Goal: Task Accomplishment & Management: Complete application form

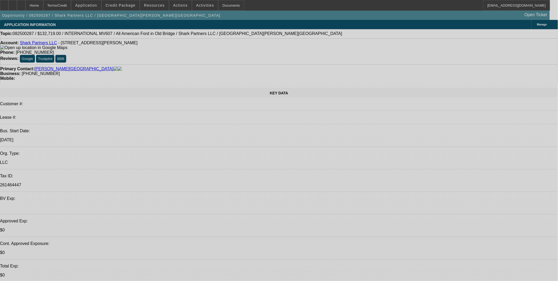
select select "0"
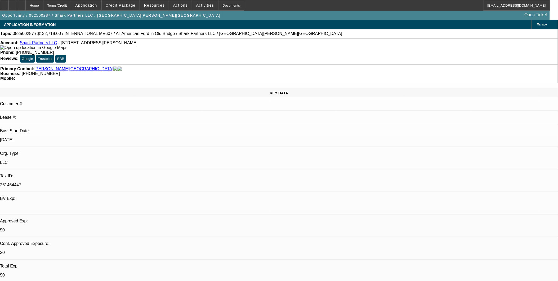
select select "0.1"
select select "0"
select select "0.1"
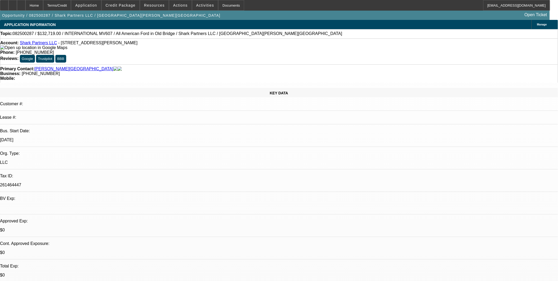
select select "2"
select select "0.1"
select select "2"
select select "0.1"
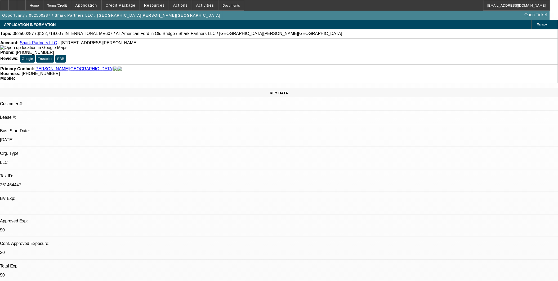
select select "1"
select select "2"
select select "4"
select select "1"
select select "2"
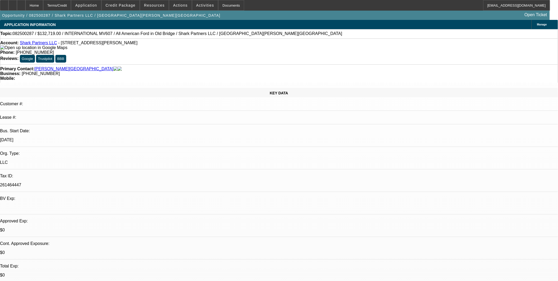
select select "4"
select select "1"
select select "2"
select select "4"
select select "1"
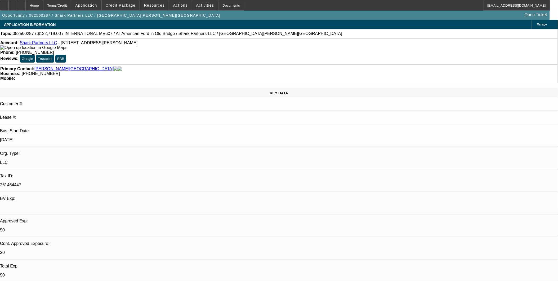
select select "2"
select select "4"
click at [453, 70] on span "Reply All" at bounding box center [460, 71] width 14 height 4
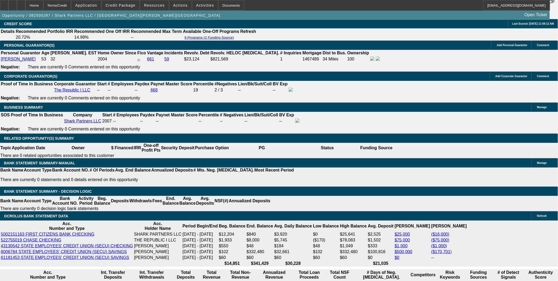
scroll to position [882, 0]
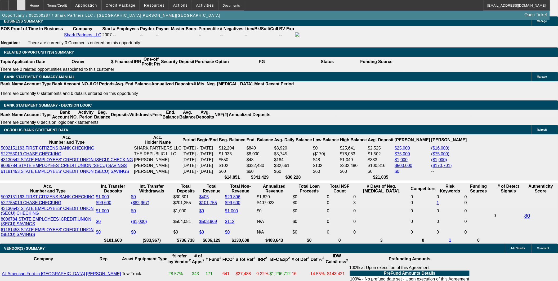
click at [21, 3] on icon at bounding box center [21, 3] width 0 height 0
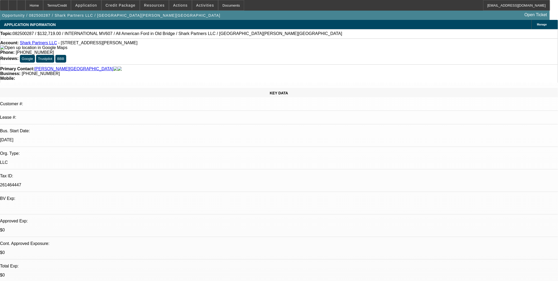
select select "0"
select select "0.1"
select select "0"
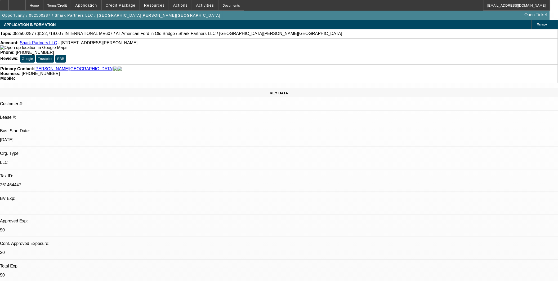
select select "0.1"
select select "2"
select select "0.1"
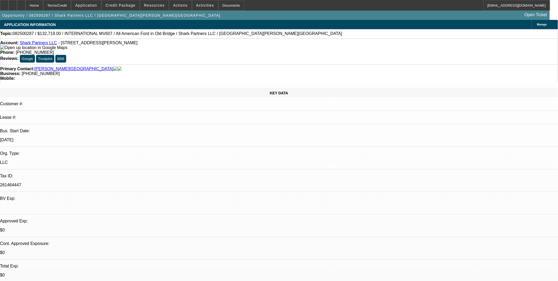
select select "2"
select select "0.1"
select select "1"
select select "2"
select select "4"
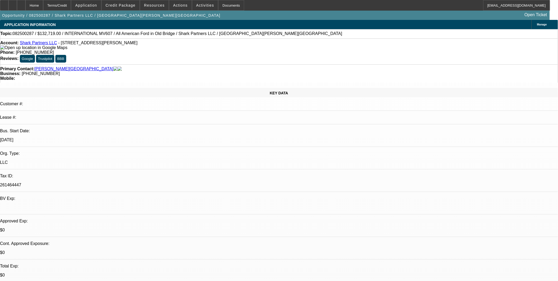
select select "1"
select select "2"
select select "4"
select select "1"
select select "2"
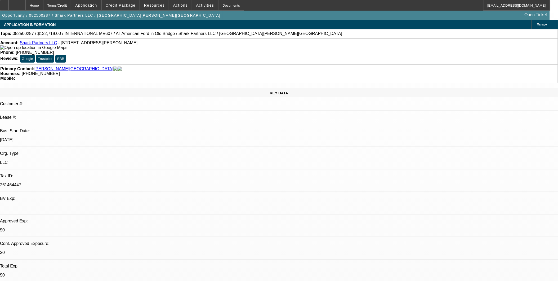
select select "4"
select select "1"
select select "2"
select select "4"
click at [411, 68] on span "Reply All" at bounding box center [417, 69] width 14 height 4
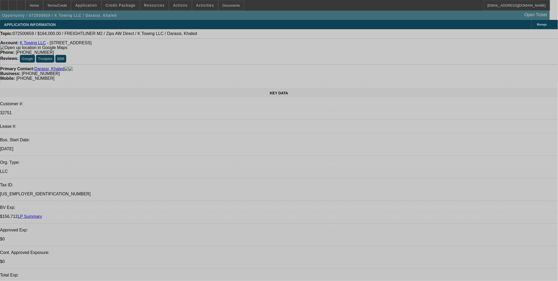
select select "0"
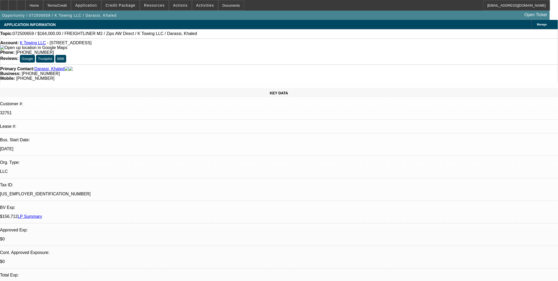
select select "0"
select select "2"
select select "0"
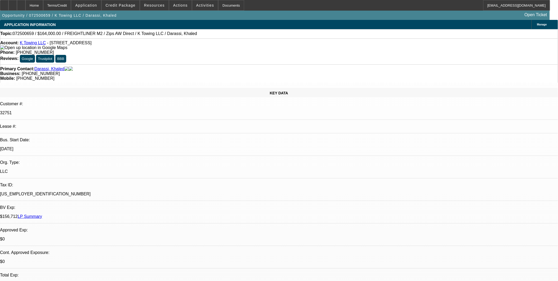
select select "0"
select select "1"
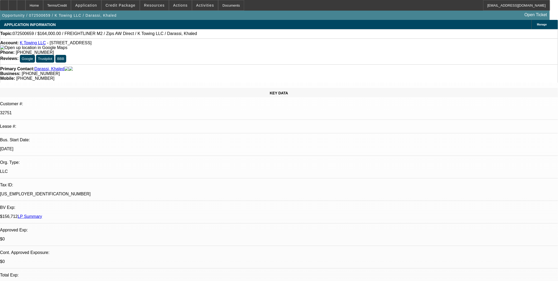
select select "1"
select select "6"
select select "1"
select select "2"
select select "6"
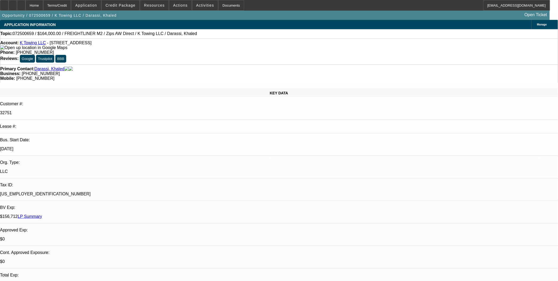
select select "1"
select select "2"
select select "1"
select select "2"
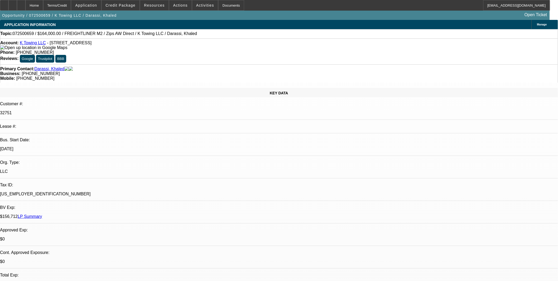
select select "1"
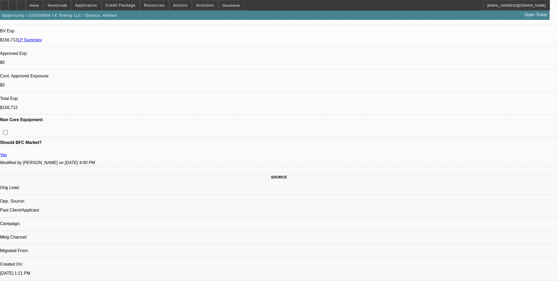
scroll to position [147, 0]
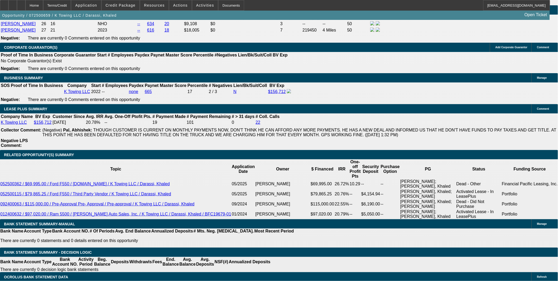
scroll to position [794, 0]
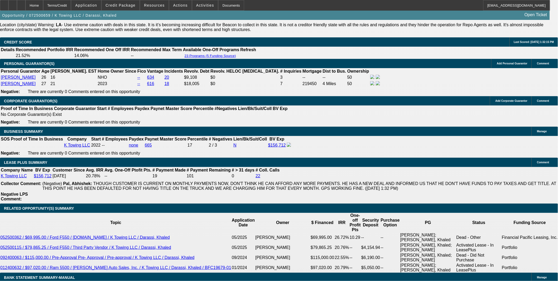
select select "0.15"
select select "2"
select select "0"
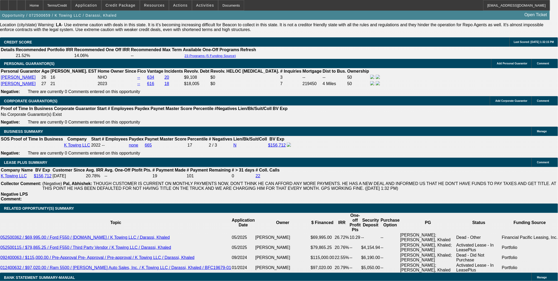
select select "6"
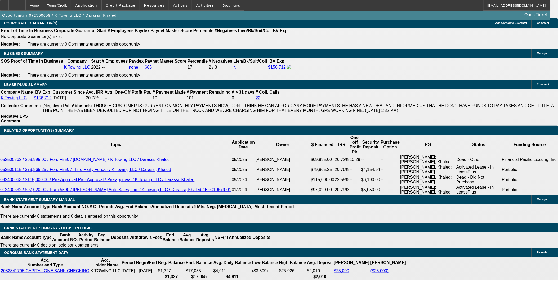
scroll to position [882, 0]
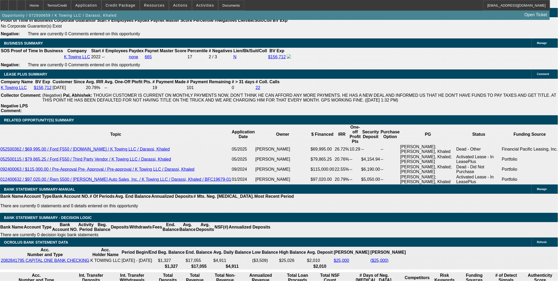
drag, startPoint x: 378, startPoint y: 168, endPoint x: 380, endPoint y: 180, distance: 11.6
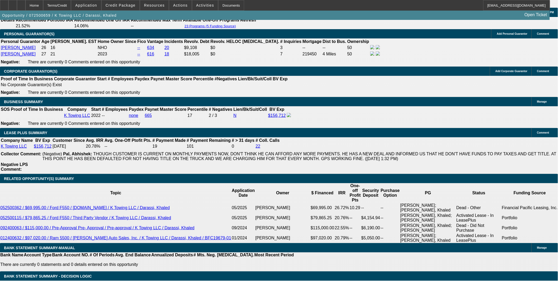
scroll to position [824, 0]
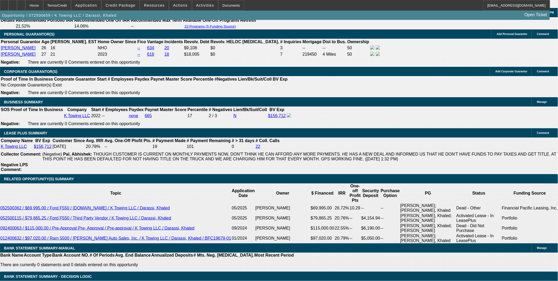
select select "0"
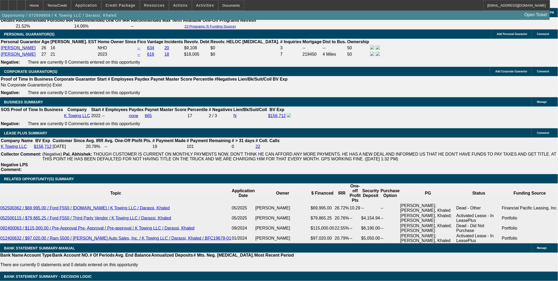
select select "0"
select select "6"
select select "0"
select select "2"
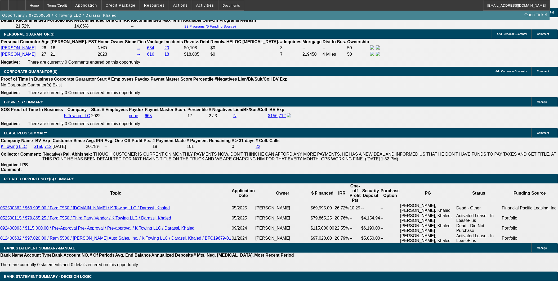
select select "0"
select select "6"
select select "0"
select select "2"
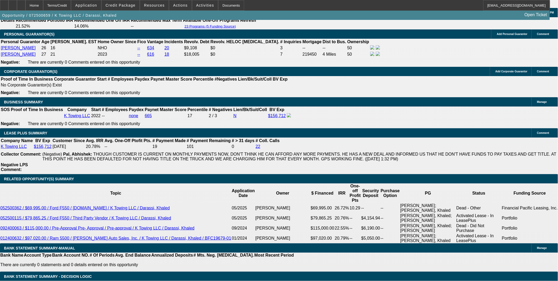
select select "0"
select select "1"
select select "0"
select select "2"
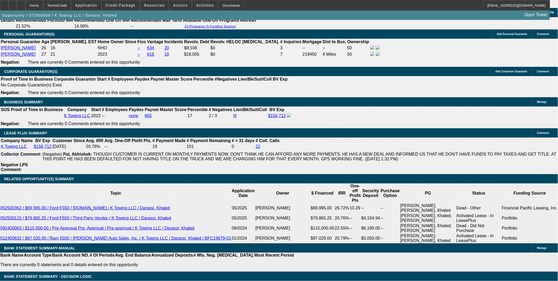
select select "0"
select select "1"
drag, startPoint x: 195, startPoint y: 70, endPoint x: 176, endPoint y: 70, distance: 18.8
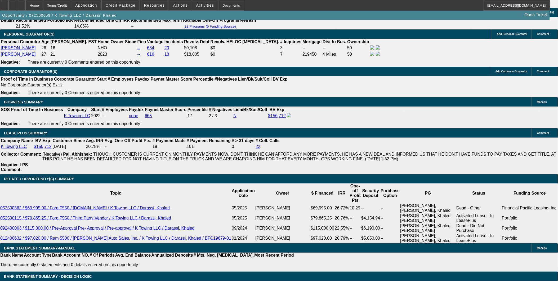
drag, startPoint x: 177, startPoint y: 69, endPoint x: 194, endPoint y: 69, distance: 17.2
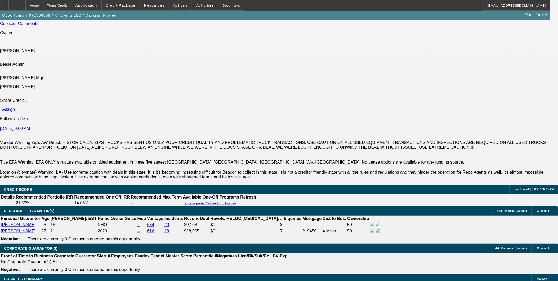
scroll to position [530, 0]
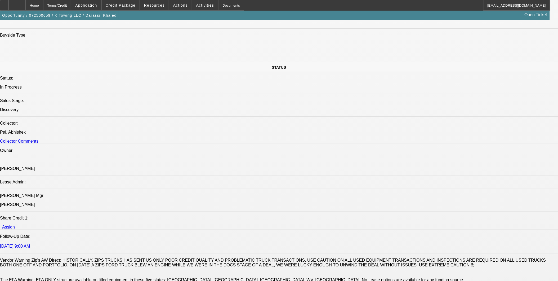
drag, startPoint x: 184, startPoint y: 141, endPoint x: 171, endPoint y: 143, distance: 13.4
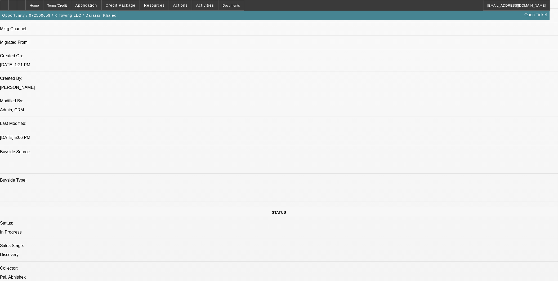
scroll to position [382, 0]
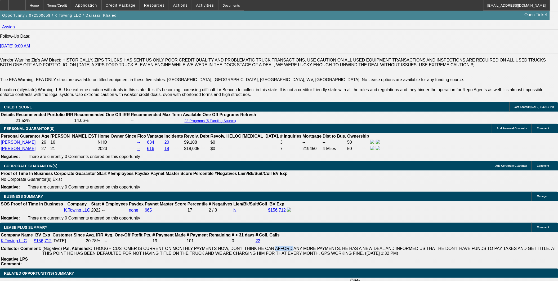
scroll to position [735, 0]
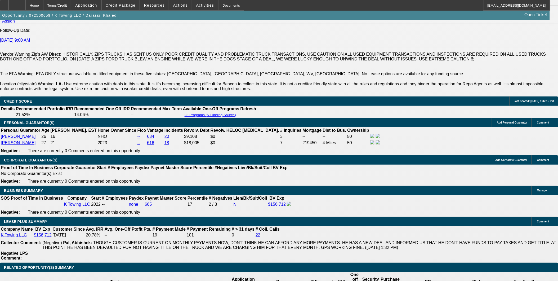
drag, startPoint x: 223, startPoint y: 78, endPoint x: 223, endPoint y: 74, distance: 3.2
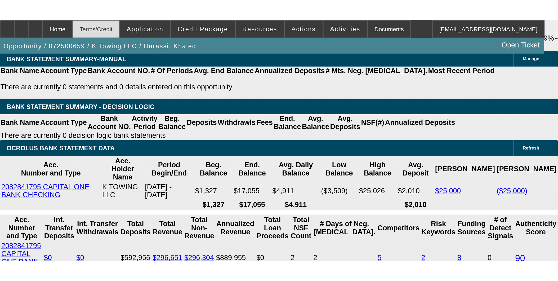
scroll to position [882, 0]
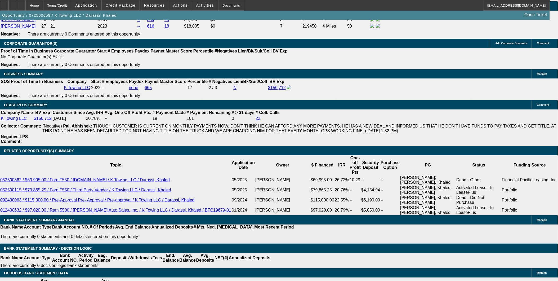
scroll to position [794, 0]
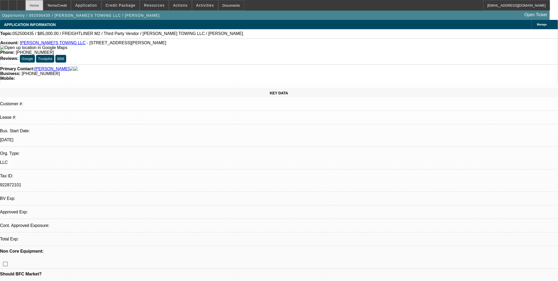
select select "0"
select select "2"
select select "0"
select select "1"
select select "2"
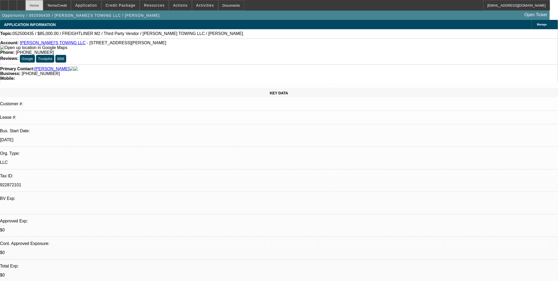
select select "6"
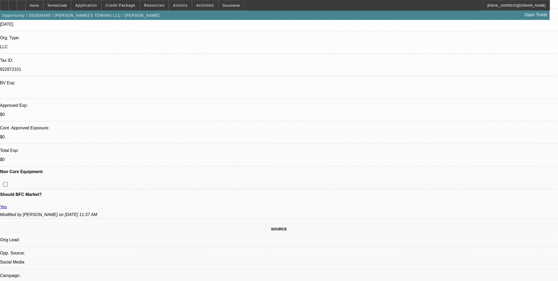
scroll to position [118, 0]
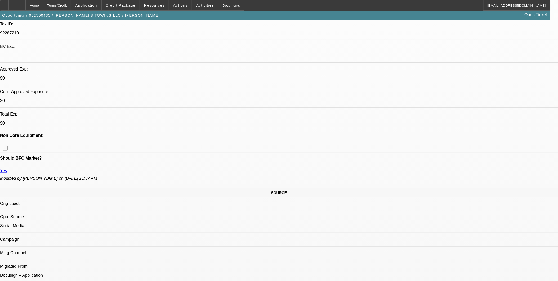
scroll to position [206, 0]
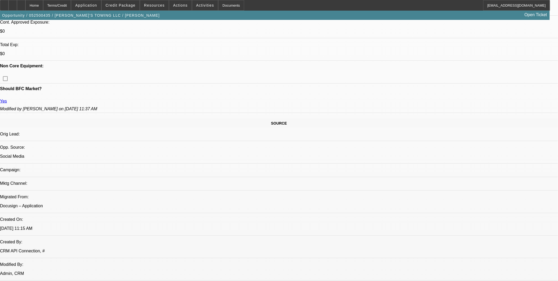
scroll to position [235, 0]
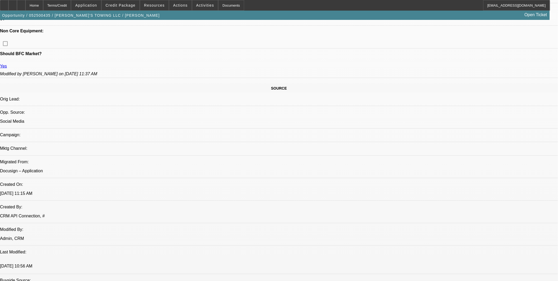
scroll to position [206, 0]
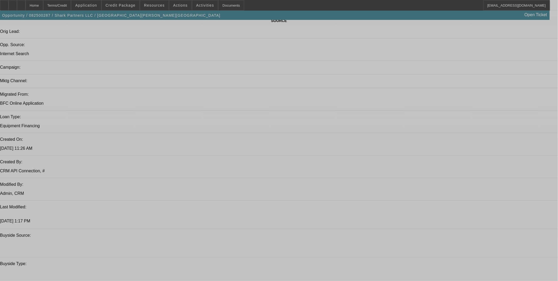
select select "0"
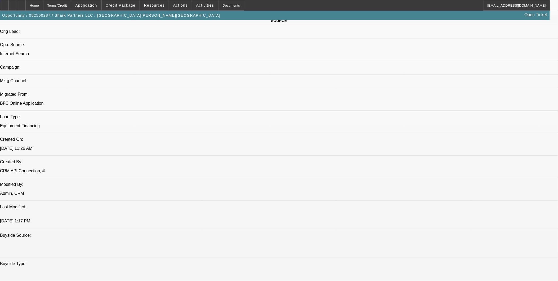
select select "0"
select select "0.1"
select select "0"
select select "0.1"
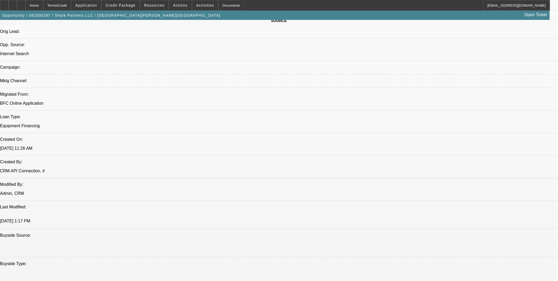
select select "0.1"
select select "2"
select select "0.1"
select select "2"
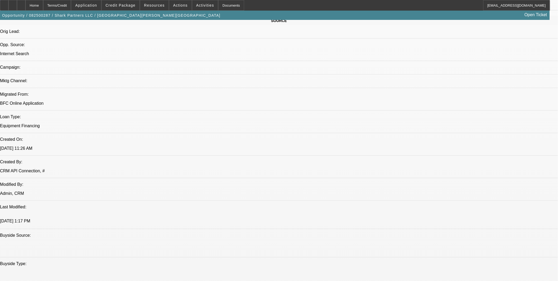
select select "0.1"
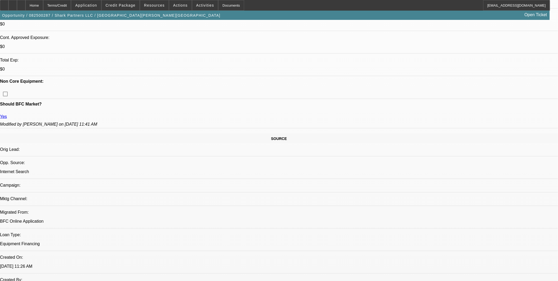
select select "1"
select select "2"
select select "4"
select select "1"
select select "2"
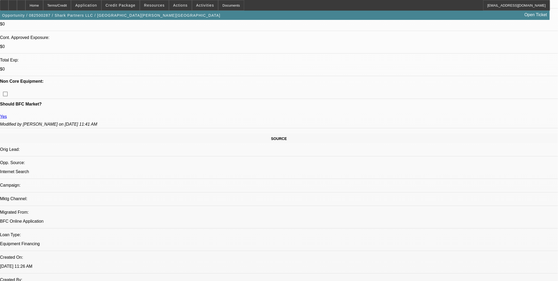
select select "4"
select select "1"
select select "2"
select select "4"
select select "1"
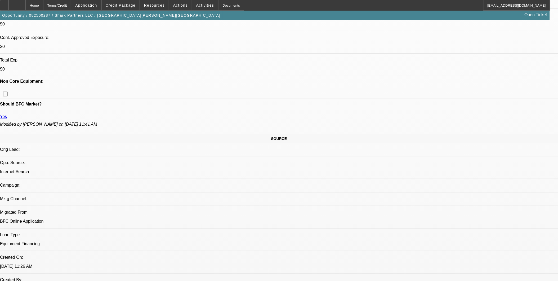
select select "2"
select select "4"
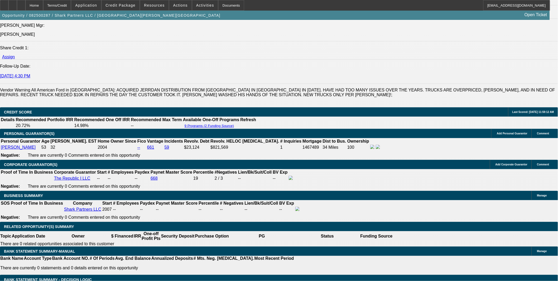
scroll to position [882, 0]
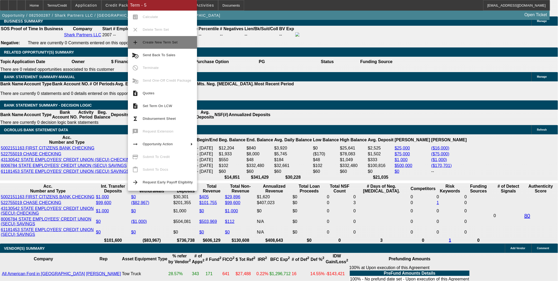
click at [167, 39] on span "Create New Term Set" at bounding box center [168, 42] width 50 height 6
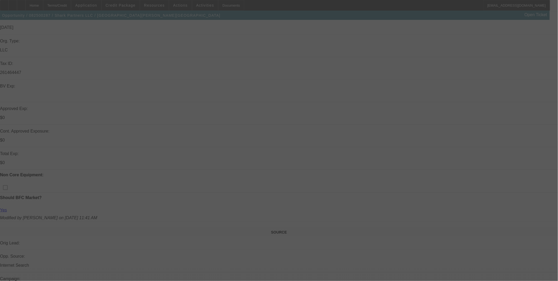
scroll to position [29, 0]
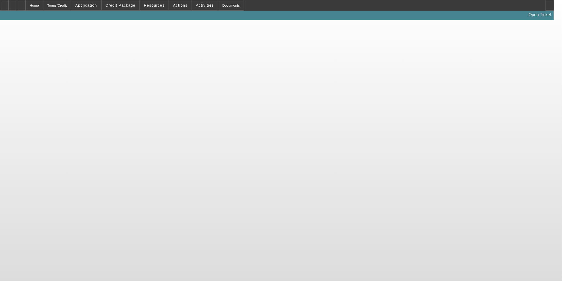
click at [300, 202] on body "Home Terms/Credit Application Credit Package Resources Actions Activities Docum…" at bounding box center [281, 140] width 562 height 281
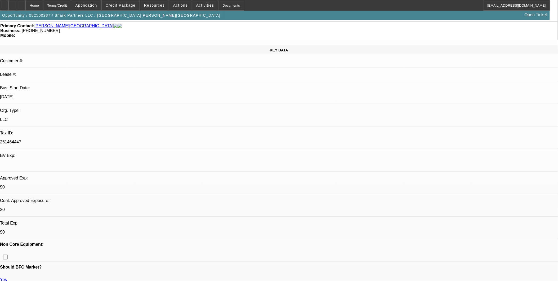
select select "0"
select select "0.1"
select select "0"
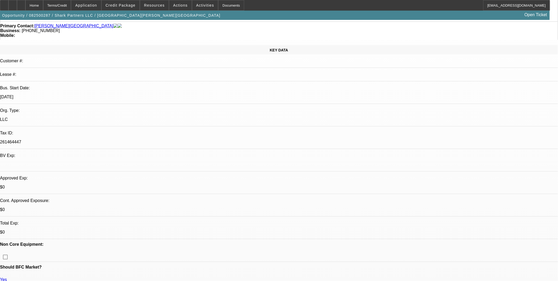
select select "0.1"
select select "0"
select select "0.1"
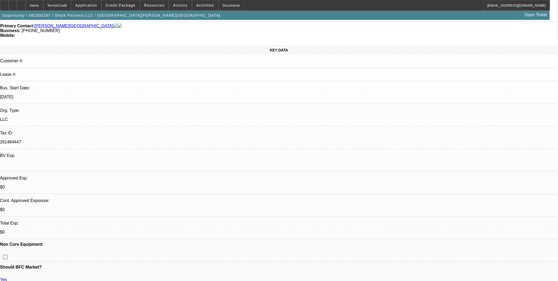
select select "2"
select select "0.1"
select select "1"
select select "2"
select select "4"
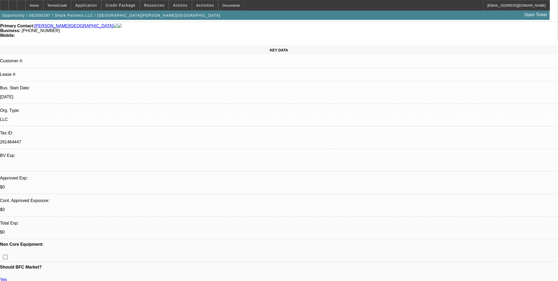
select select "1"
select select "2"
select select "4"
select select "1"
select select "2"
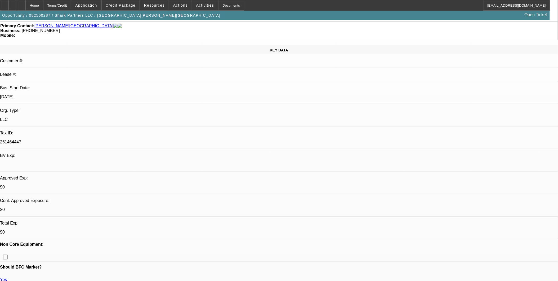
select select "4"
select select "1"
select select "2"
select select "4"
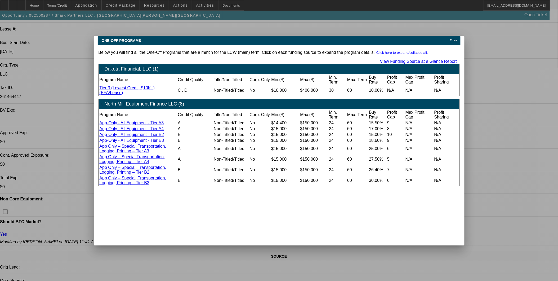
scroll to position [0, 0]
click at [453, 39] on span "Close" at bounding box center [453, 40] width 7 height 3
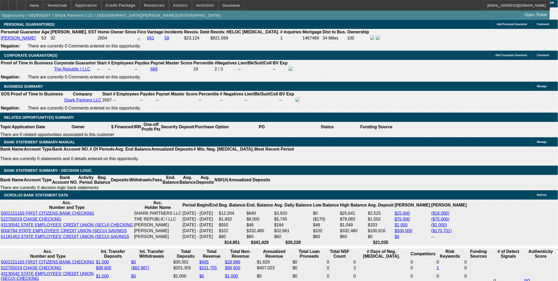
scroll to position [882, 0]
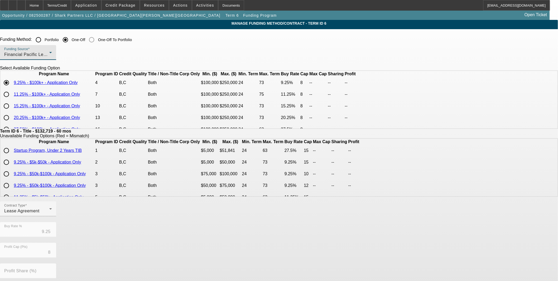
click at [49, 52] on div "Financial Pacific Leasing, Inc." at bounding box center [26, 54] width 45 height 6
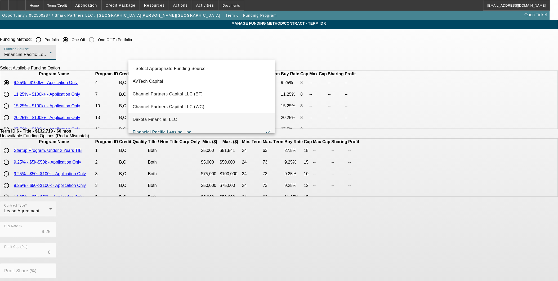
scroll to position [6, 0]
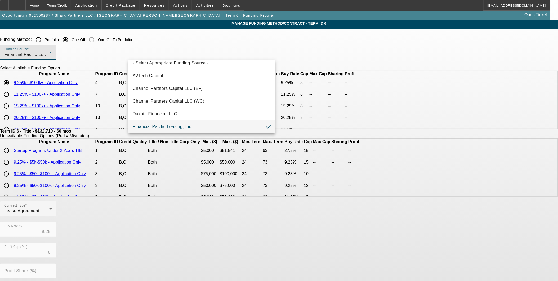
click at [51, 5] on div at bounding box center [279, 140] width 558 height 281
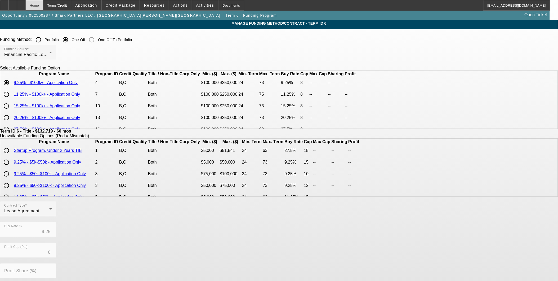
click at [41, 5] on div "Home" at bounding box center [34, 5] width 18 height 11
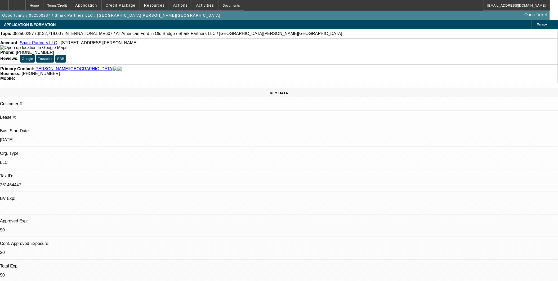
select select "0"
select select "2"
select select "0.1"
select select "4"
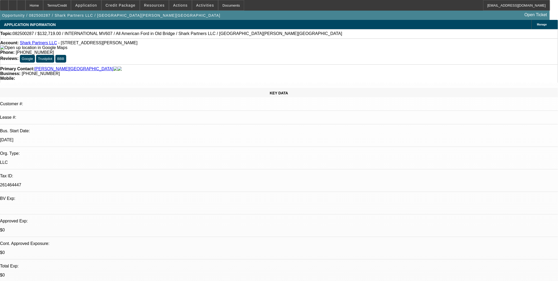
select select "0"
select select "2"
select select "0.1"
select select "4"
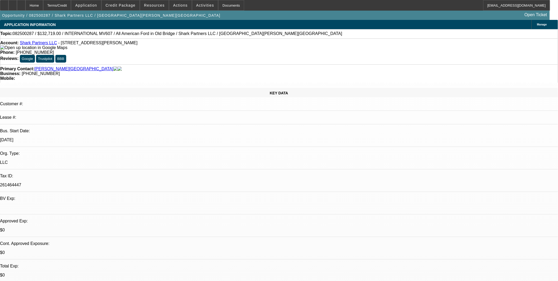
select select "0"
select select "2"
select select "0.1"
select select "4"
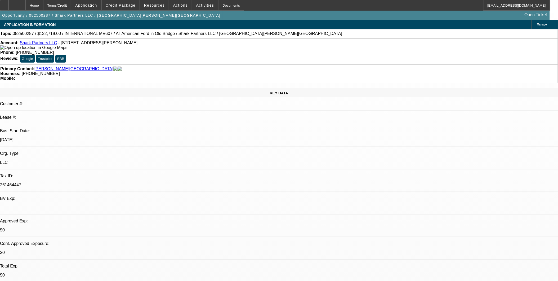
select select "0.1"
select select "2"
select select "0.1"
select select "4"
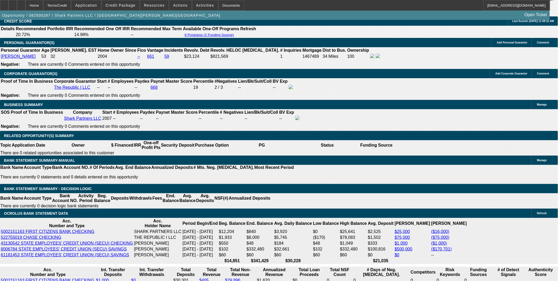
scroll to position [853, 0]
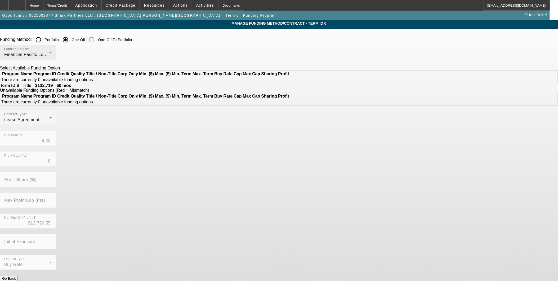
click at [49, 52] on div "Financial Pacific Leasing, Inc." at bounding box center [26, 54] width 45 height 6
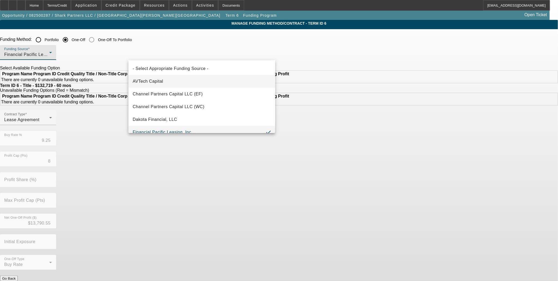
scroll to position [6, 0]
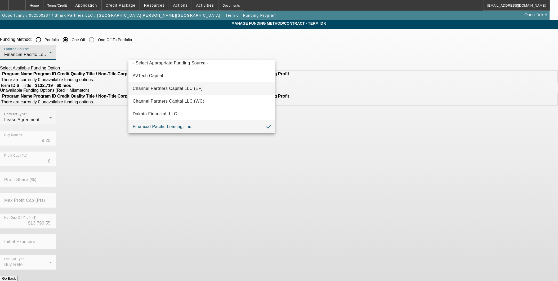
click at [161, 85] on mat-option "Channel Partners Capital LLC (EF)" at bounding box center [201, 88] width 147 height 13
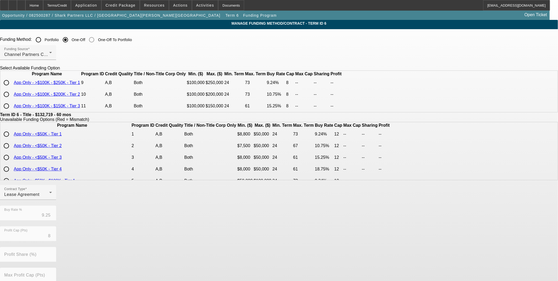
click at [12, 100] on input "radio" at bounding box center [6, 94] width 11 height 11
radio input "true"
click at [436, 126] on app-term-manage-funding "Manage Funding Method/Contract - Term ID 6 Funding Method: Portfolio One-Off On…" at bounding box center [279, 193] width 558 height 346
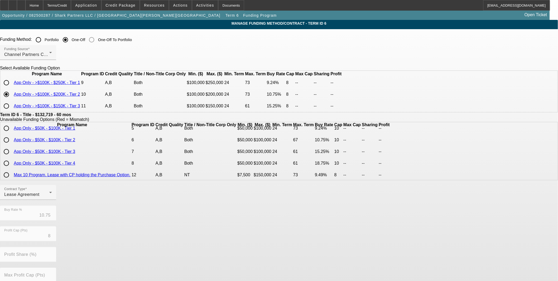
scroll to position [59, 0]
click at [52, 200] on div "Contract Type Lease Agreement" at bounding box center [28, 192] width 48 height 15
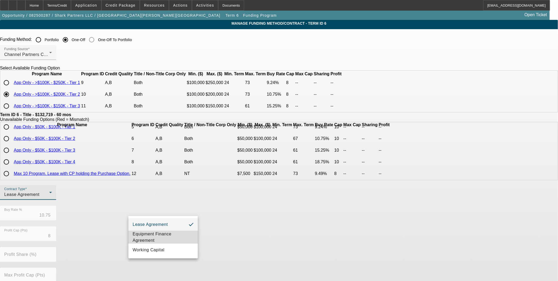
click at [166, 234] on span "Equipment Finance Agreement" at bounding box center [163, 237] width 61 height 13
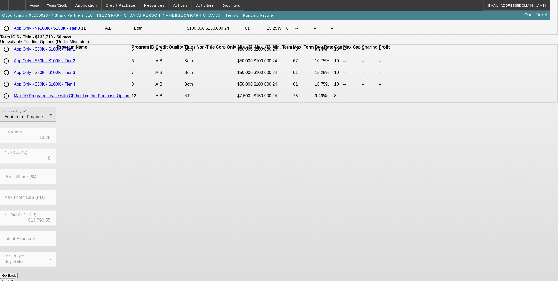
scroll to position [80, 0]
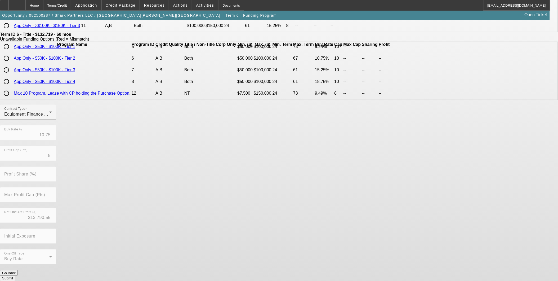
click at [15, 275] on button "Submit" at bounding box center [7, 278] width 15 height 6
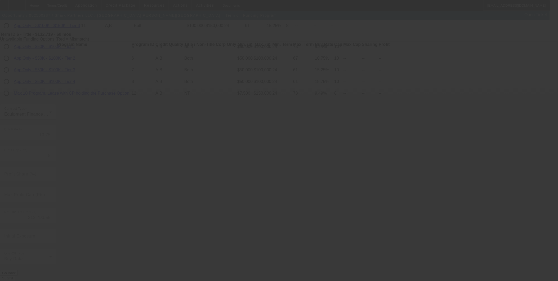
type input "9.25"
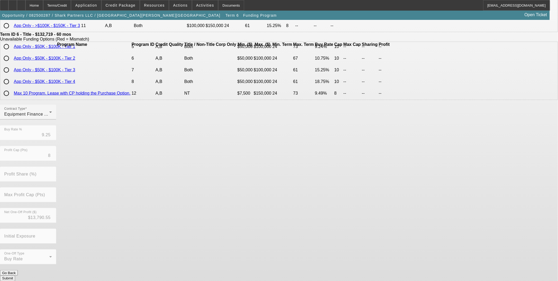
scroll to position [0, 0]
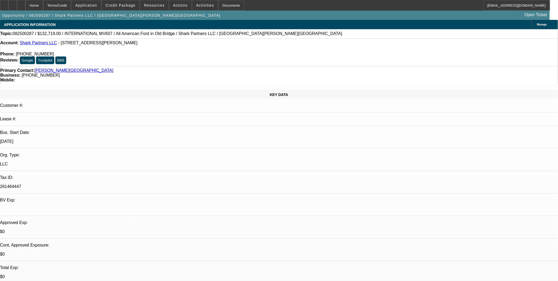
select select "0"
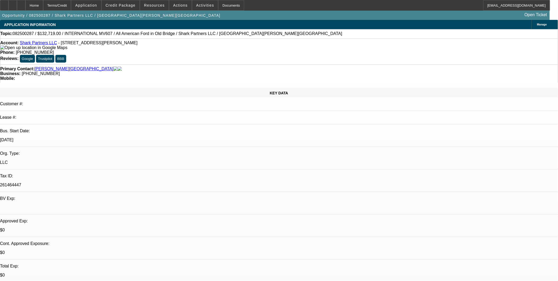
select select "0"
select select "2"
select select "0"
select select "6"
select select "0"
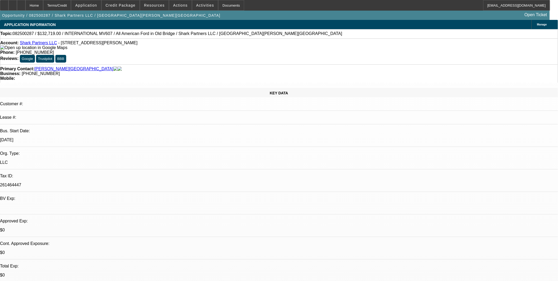
select select "0"
select select "2"
select select "0.1"
select select "4"
select select "0"
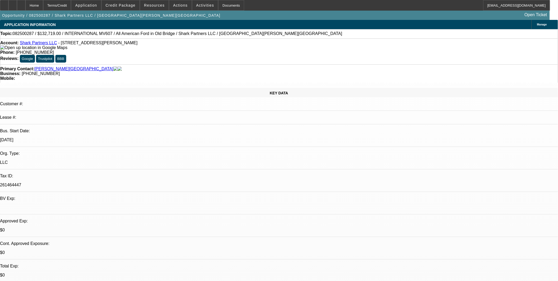
select select "0"
select select "2"
select select "0.1"
select select "4"
select select "0.1"
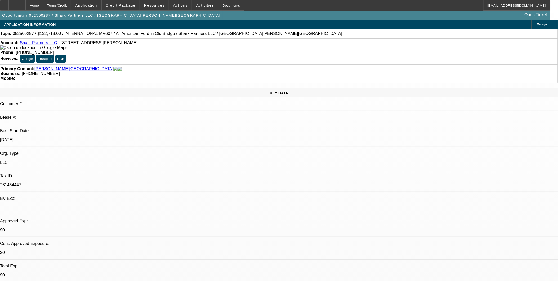
select select "2"
select select "0.1"
select select "4"
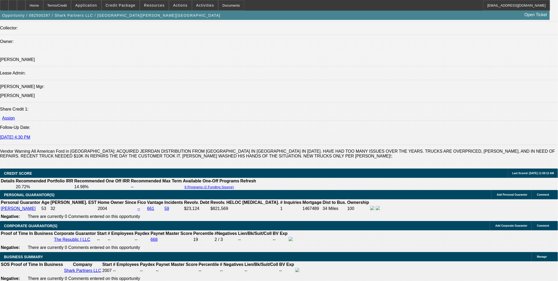
scroll to position [88, 0]
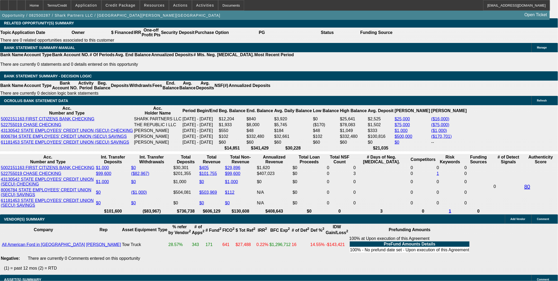
scroll to position [912, 0]
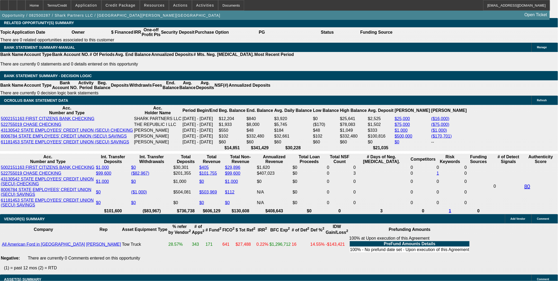
type input "UNKNOWN"
type input "15"
type input "$3,157.38"
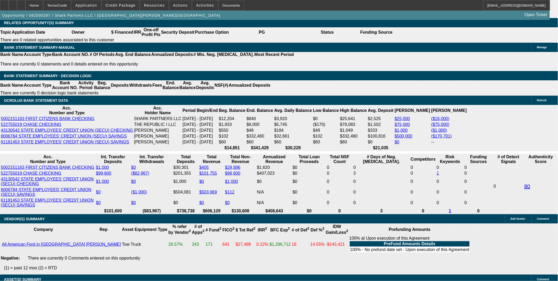
type input "15"
drag, startPoint x: 85, startPoint y: 30, endPoint x: 82, endPoint y: 29, distance: 3.2
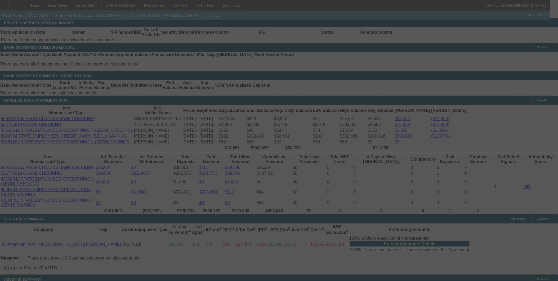
select select "0"
select select "2"
select select "0"
select select "6"
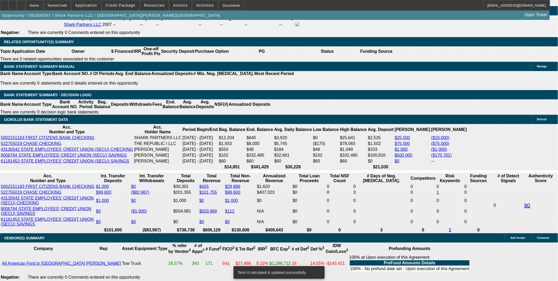
scroll to position [882, 0]
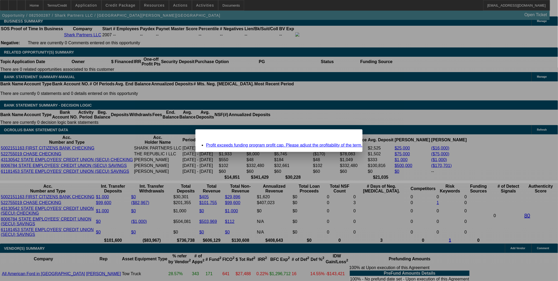
click at [352, 135] on span "Close" at bounding box center [355, 133] width 7 height 3
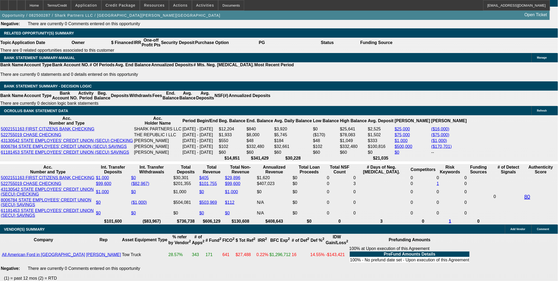
scroll to position [912, 0]
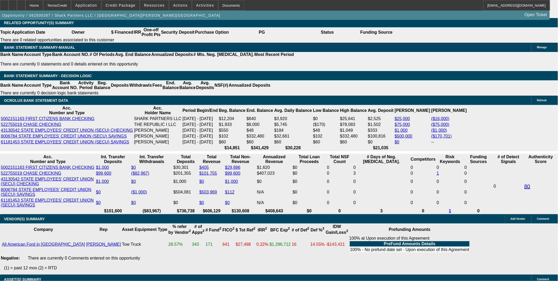
type input "UNKNOWN"
type input "14"
type input "$3,088.14"
type input "14"
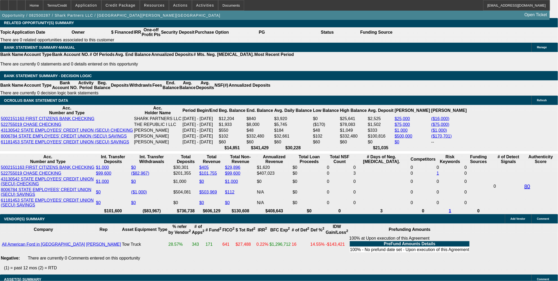
type input "$2,268.67"
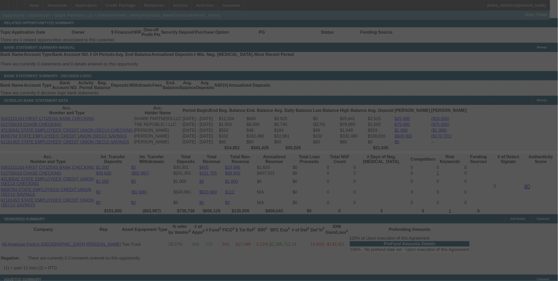
select select "0"
select select "2"
select select "0"
select select "6"
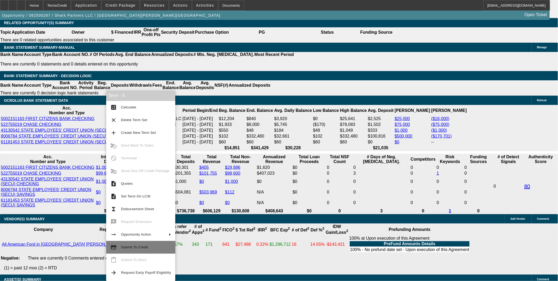
drag, startPoint x: 137, startPoint y: 243, endPoint x: 140, endPoint y: 238, distance: 6.2
click at [138, 242] on button "credit_score Submit To Credit" at bounding box center [140, 247] width 69 height 13
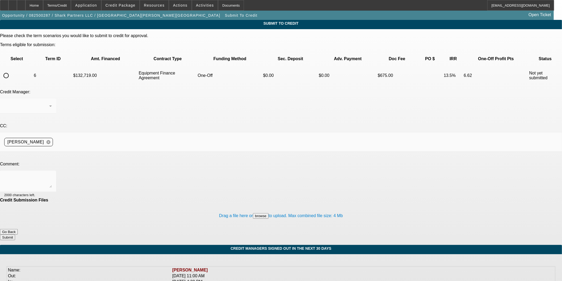
click at [11, 70] on input "radio" at bounding box center [6, 75] width 11 height 11
radio input "true"
click at [52, 175] on textarea at bounding box center [28, 181] width 48 height 13
type textarea "Please try Channel. Thanks!"
click at [15, 234] on button "Submit" at bounding box center [7, 237] width 15 height 6
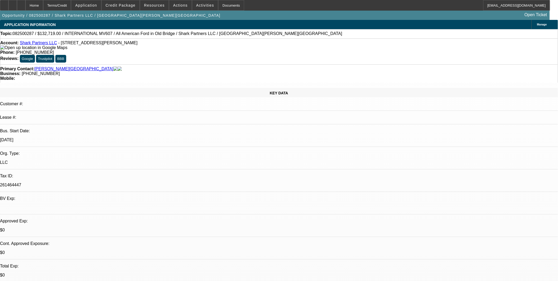
select select "0"
select select "2"
select select "0"
select select "6"
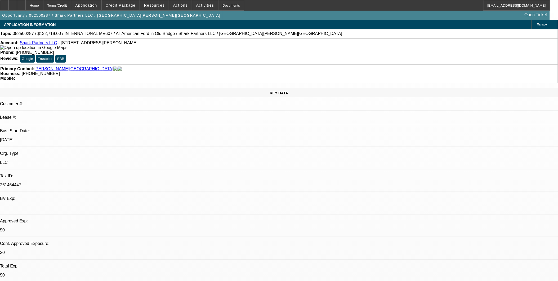
select select "0"
select select "2"
select select "0.1"
select select "4"
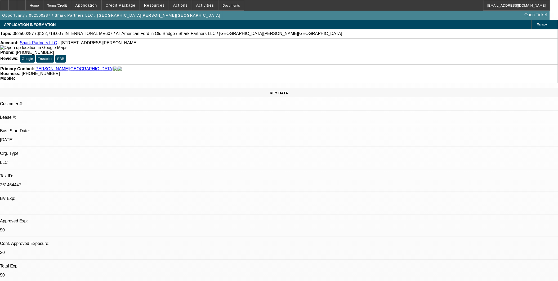
select select "0"
select select "2"
select select "0.1"
select select "4"
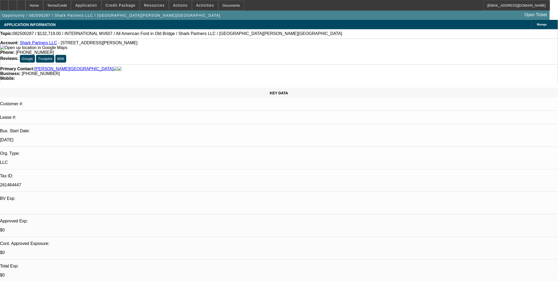
select select "0.1"
select select "2"
select select "0.1"
select select "4"
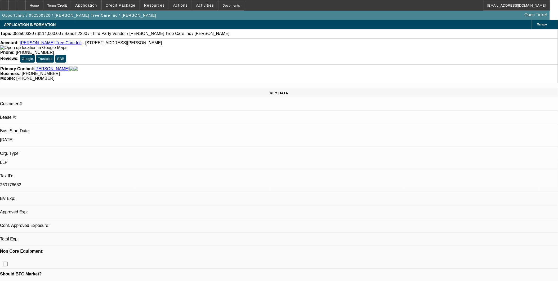
select select "0"
select select "2"
select select "0"
select select "1"
select select "2"
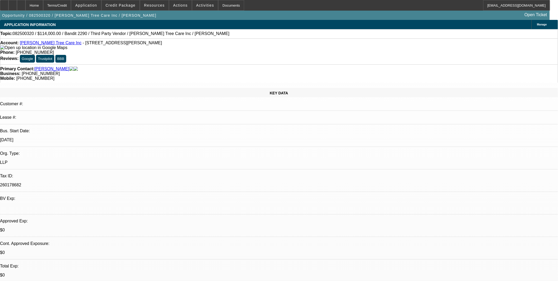
select select "6"
click at [25, 2] on div at bounding box center [21, 5] width 8 height 11
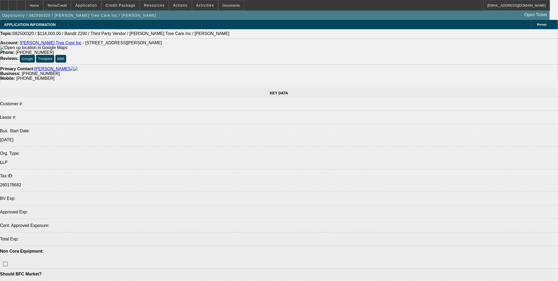
select select "0"
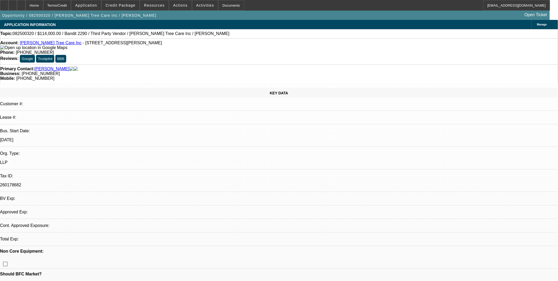
select select "2"
select select "0"
select select "6"
select select "0"
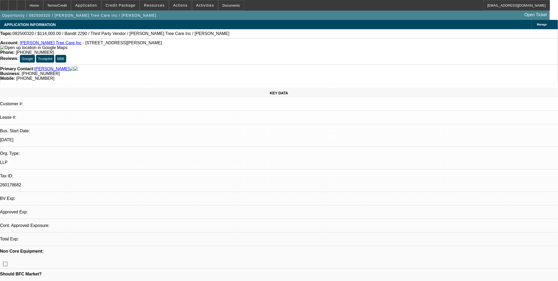
select select "2"
select select "0"
select select "6"
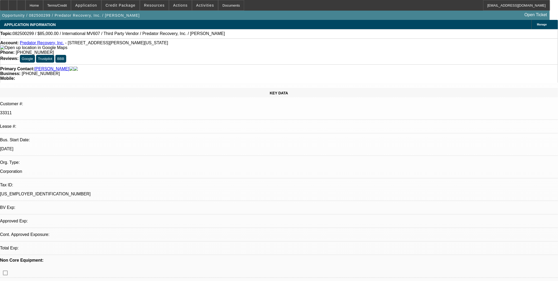
select select "0"
select select "6"
